Goal: Find contact information: Find contact information

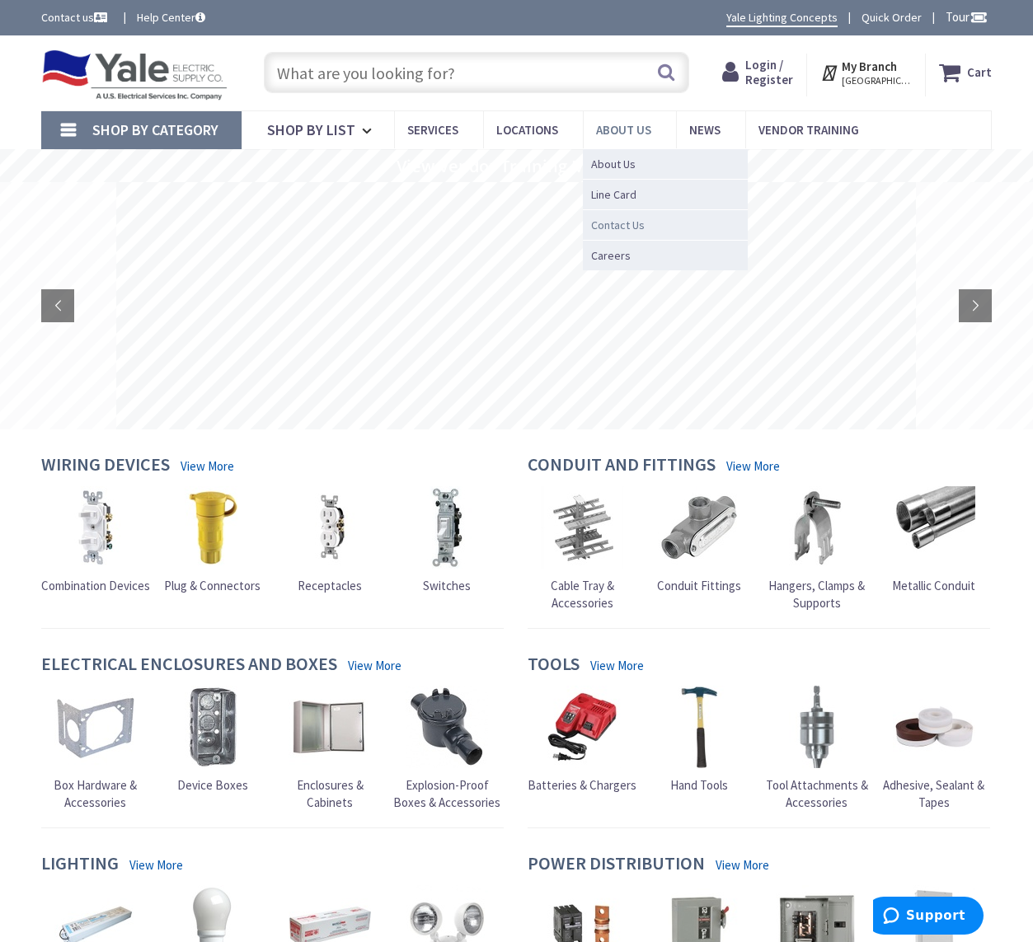
click at [627, 228] on span "Contact Us" at bounding box center [618, 225] width 54 height 16
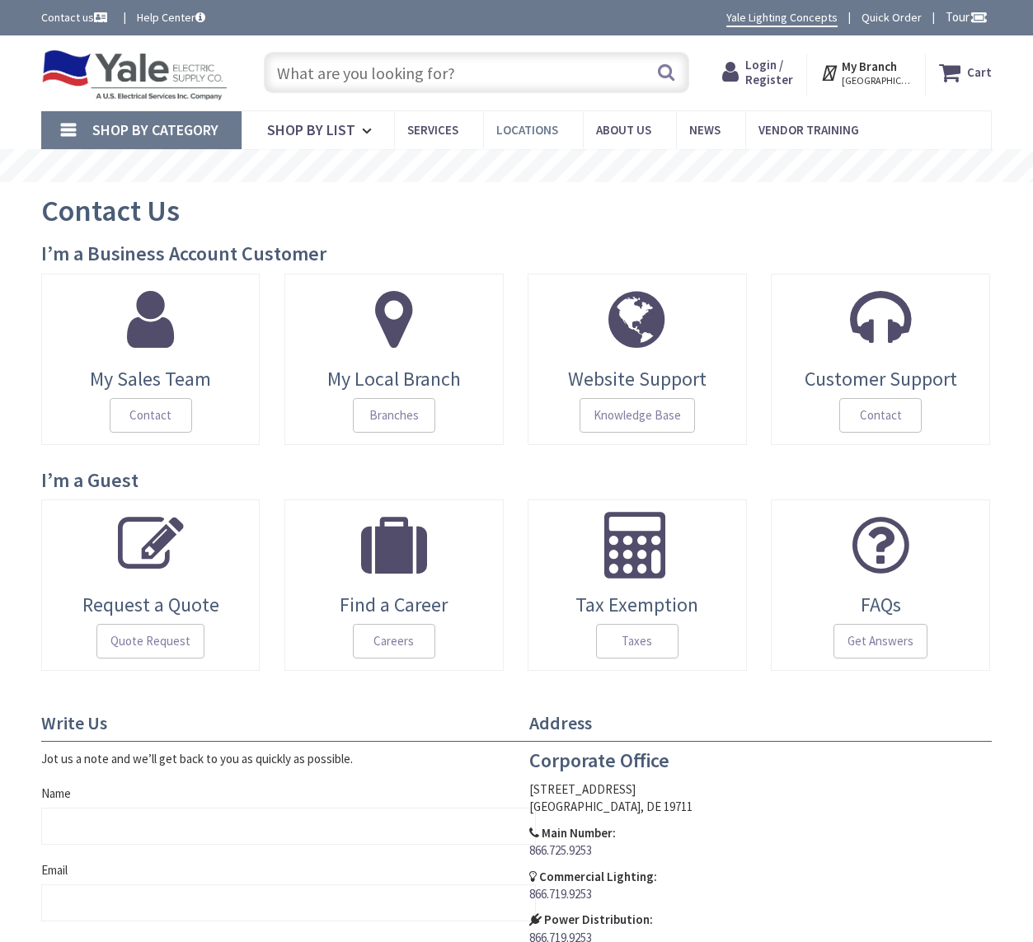
click at [528, 127] on span "Locations" at bounding box center [527, 130] width 62 height 16
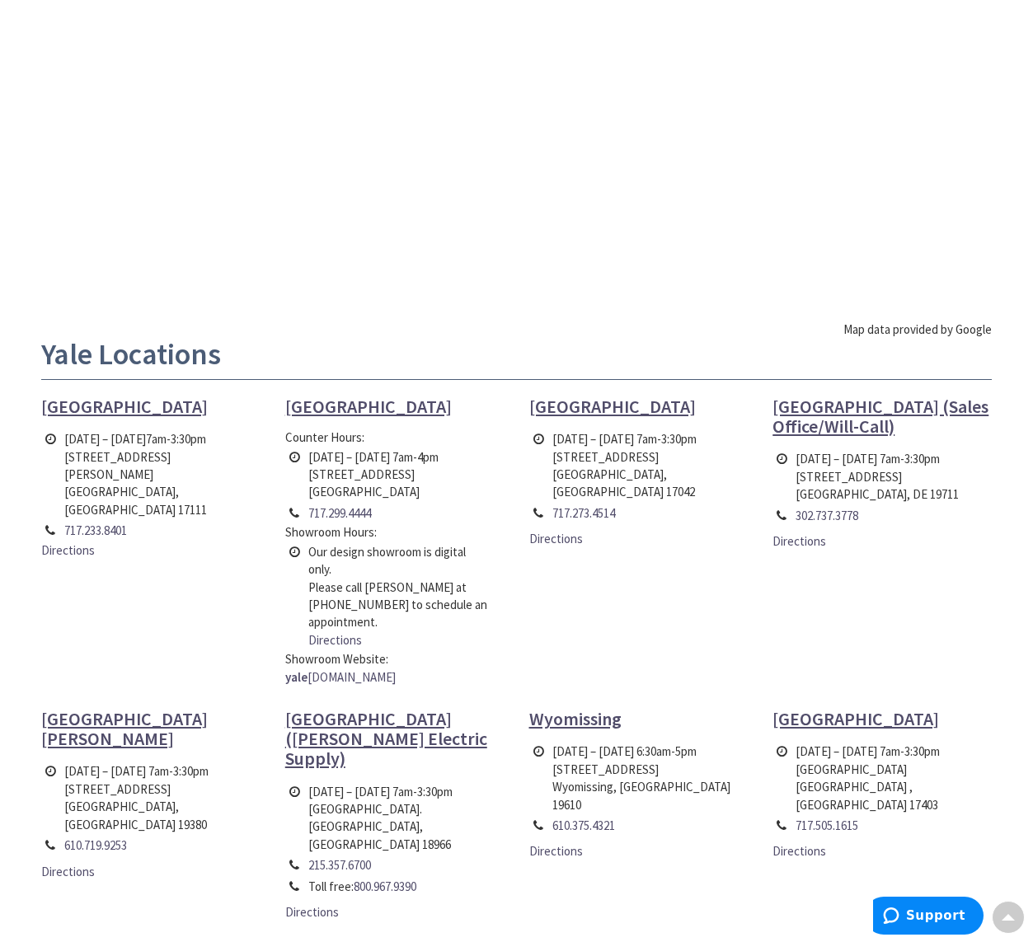
scroll to position [247, 0]
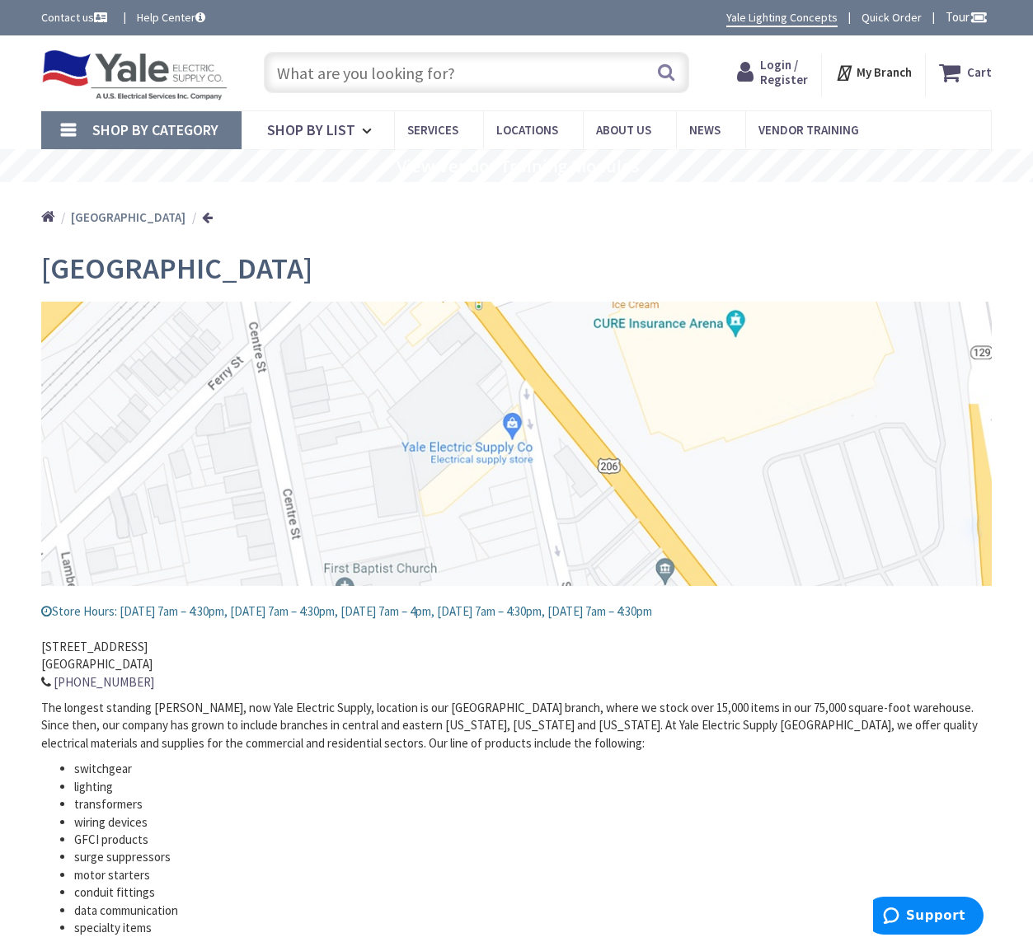
click at [116, 70] on img at bounding box center [134, 74] width 186 height 51
